Goal: Find specific page/section: Find specific page/section

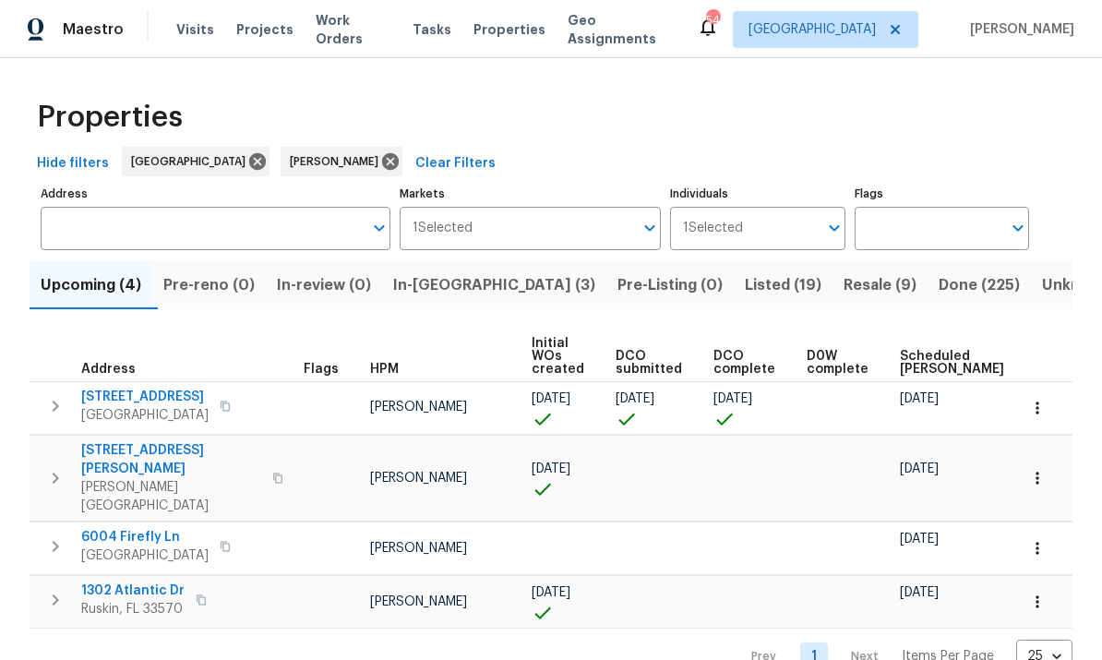
click at [109, 239] on input "Address" at bounding box center [202, 228] width 322 height 43
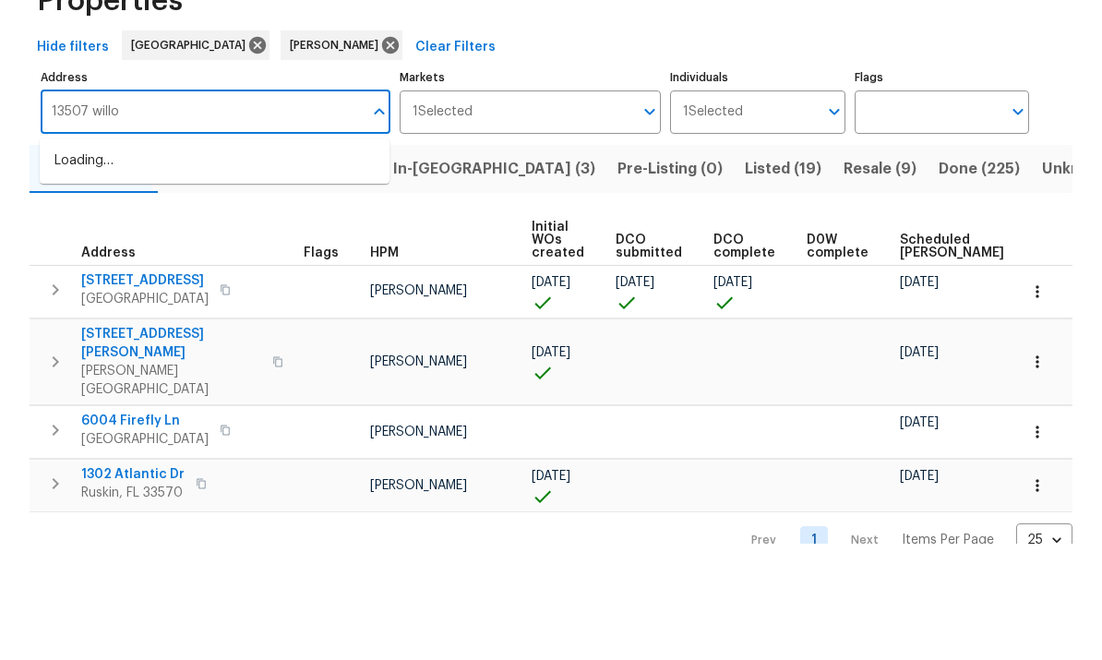
type input "13507 willow"
click at [135, 262] on li "[STREET_ADDRESS]" at bounding box center [215, 277] width 350 height 30
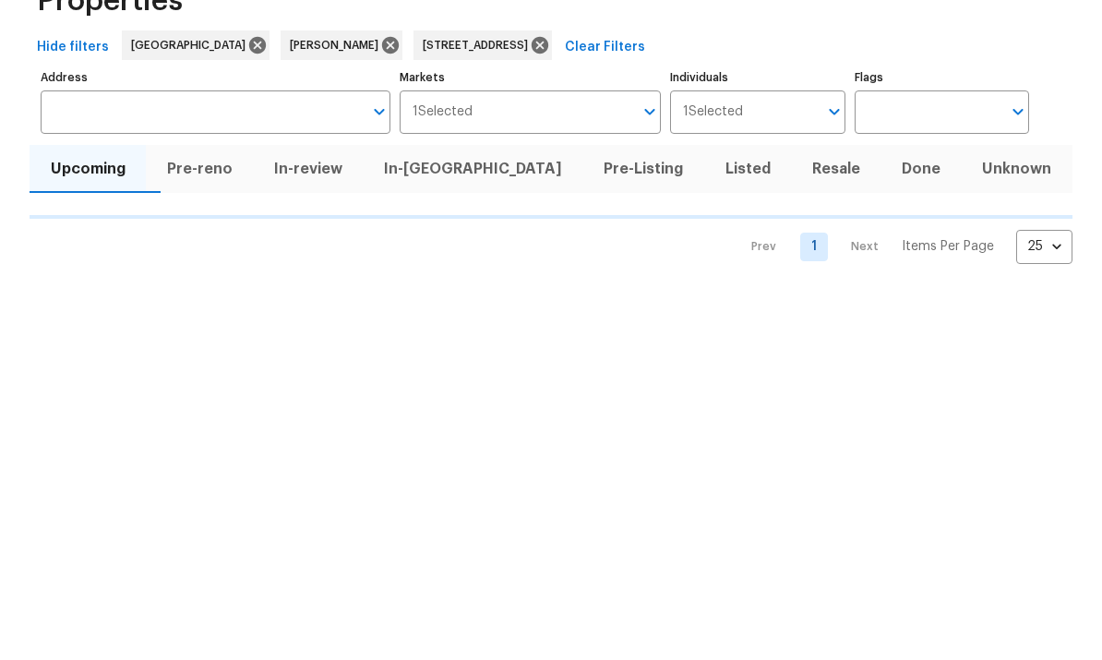
type input "[STREET_ADDRESS]"
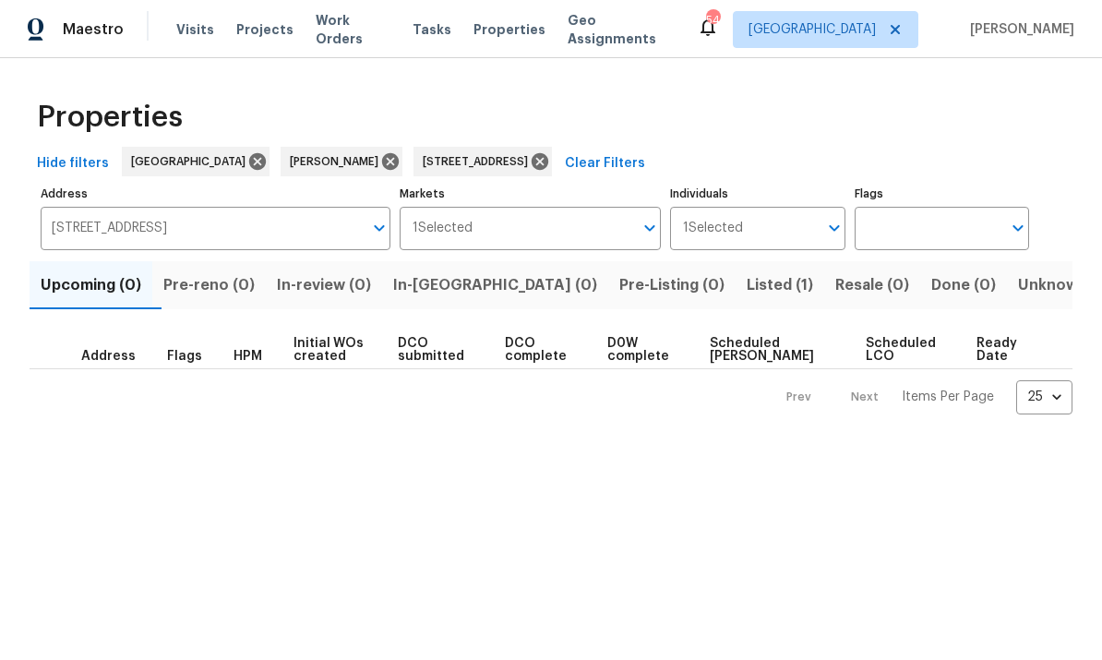
click at [747, 283] on span "Listed (1)" at bounding box center [780, 285] width 66 height 26
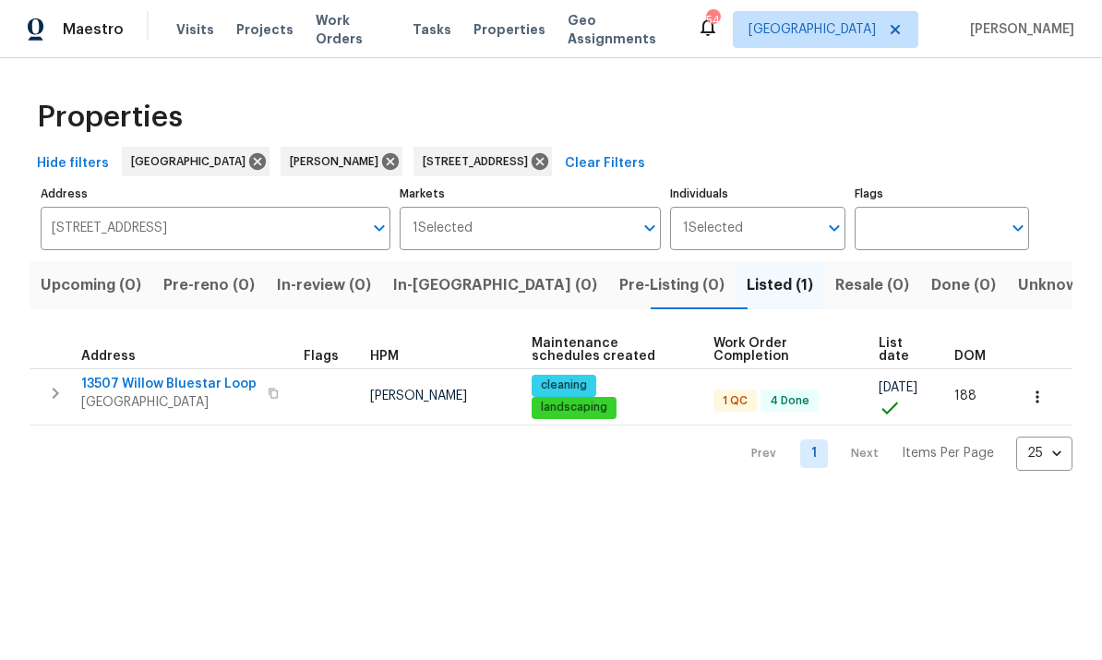
click at [228, 397] on span "[GEOGRAPHIC_DATA]" at bounding box center [168, 402] width 175 height 18
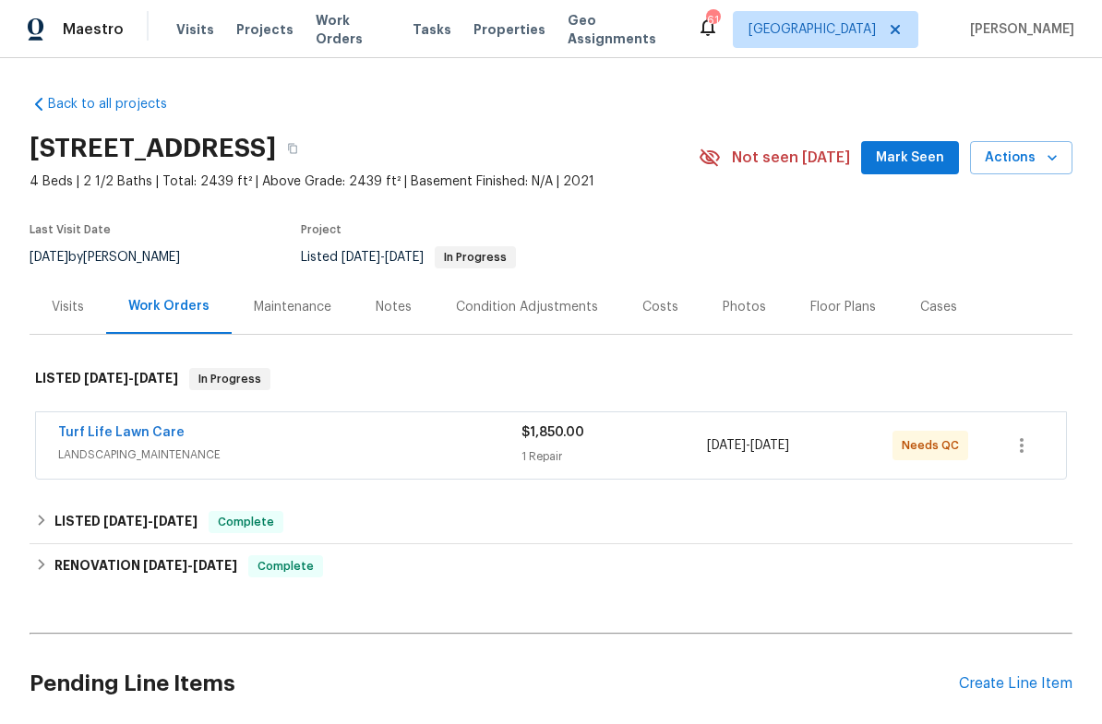
click at [402, 442] on div "Turf Life Lawn Care" at bounding box center [289, 435] width 463 height 22
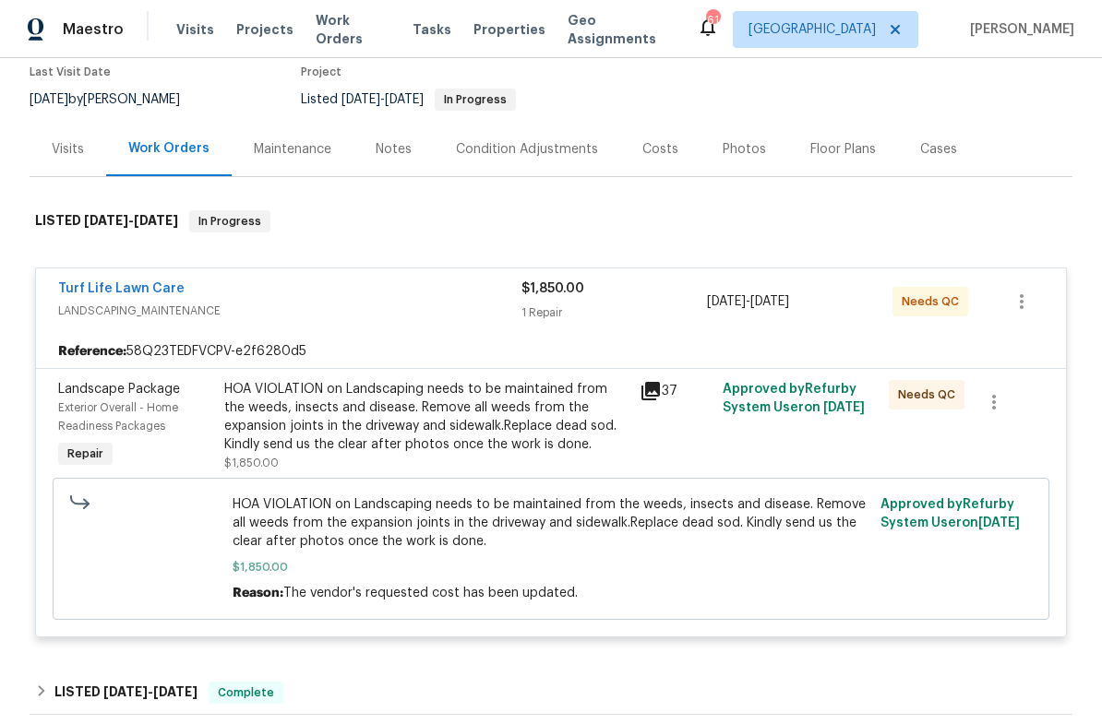
scroll to position [182, 0]
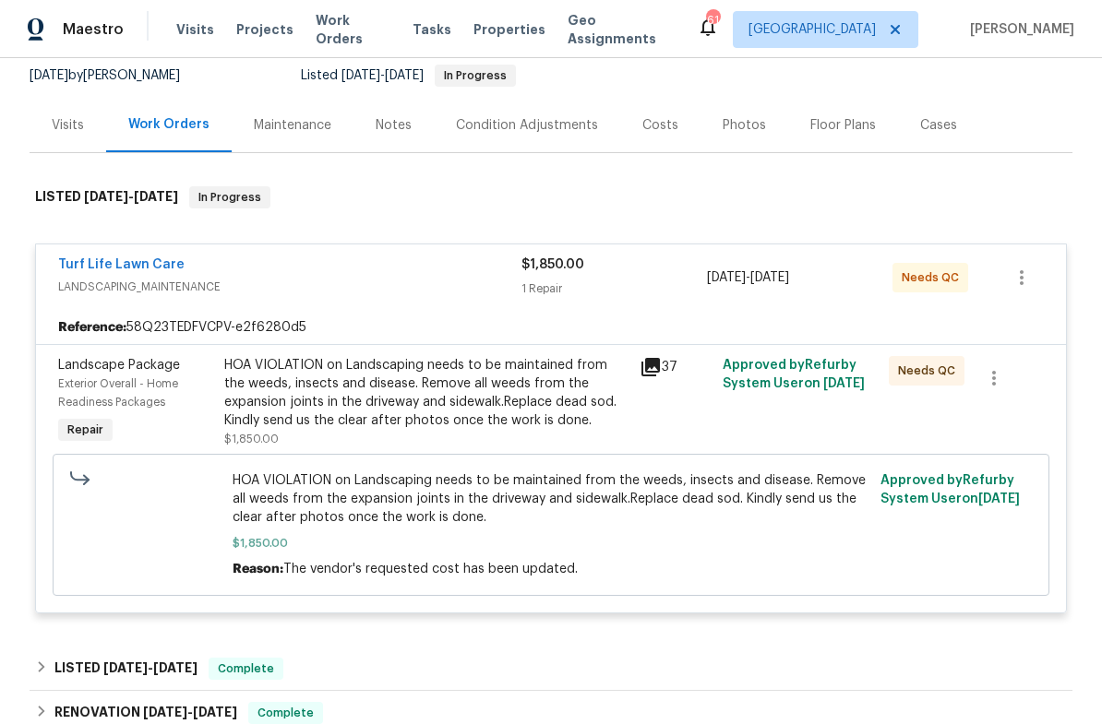
click at [660, 365] on icon at bounding box center [650, 367] width 18 height 18
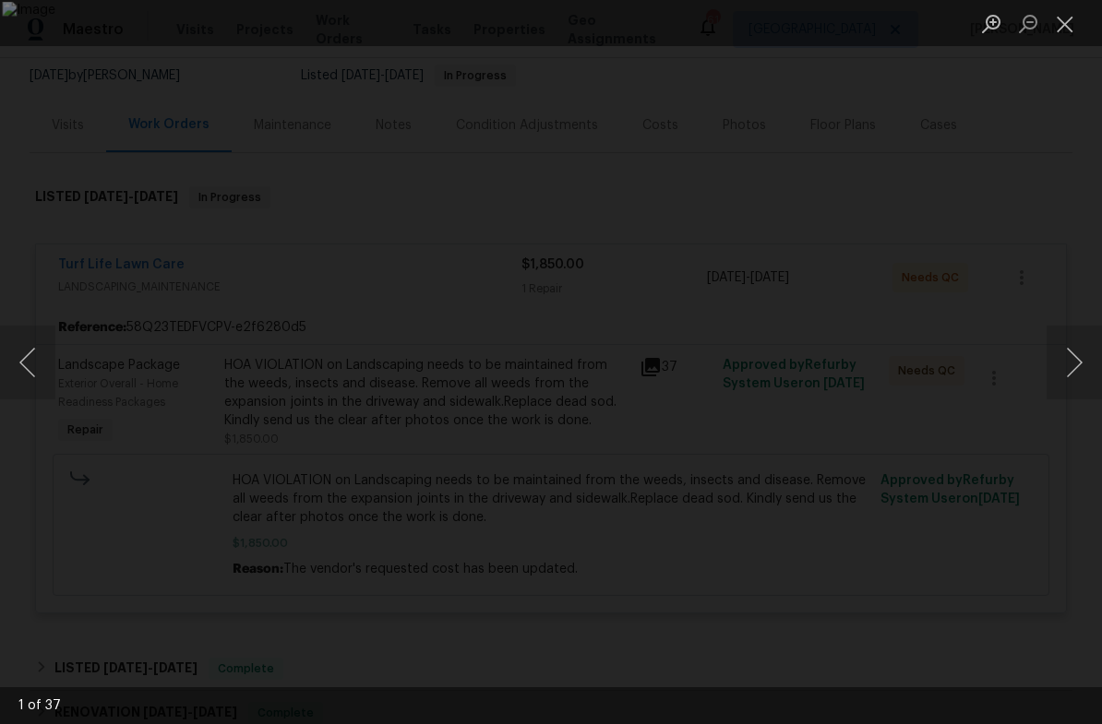
click at [1078, 370] on button "Next image" at bounding box center [1073, 363] width 55 height 74
click at [1070, 343] on button "Next image" at bounding box center [1073, 363] width 55 height 74
